Goal: Information Seeking & Learning: Learn about a topic

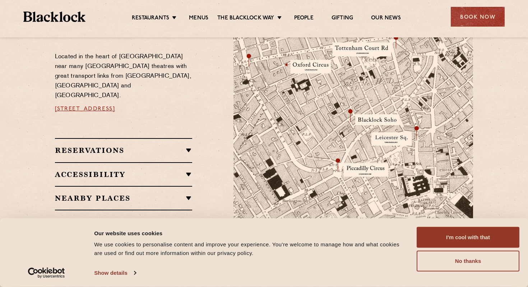
scroll to position [524, 0]
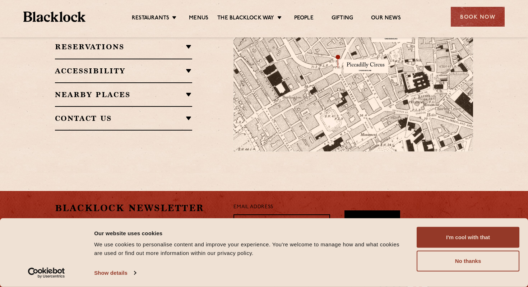
click at [204, 13] on ul "Restaurants Soho City Shoreditch Covent Garden Canary Wharf Manchester Birmingh…" at bounding box center [266, 16] width 362 height 11
click at [203, 17] on link "Menus" at bounding box center [198, 19] width 19 height 8
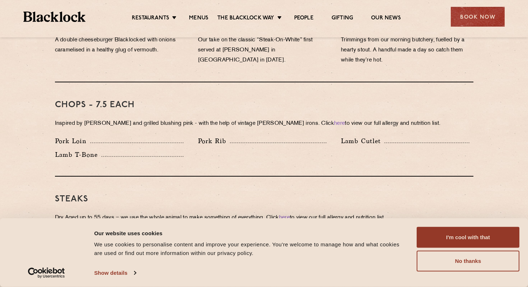
scroll to position [572, 0]
